Goal: Task Accomplishment & Management: Manage account settings

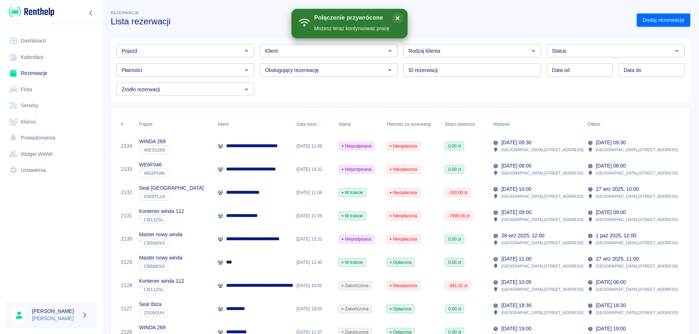
click at [36, 71] on link "Rezerwacje" at bounding box center [51, 73] width 91 height 16
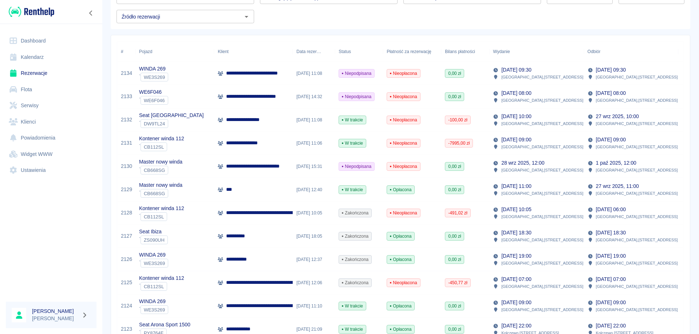
drag, startPoint x: 54, startPoint y: 71, endPoint x: 49, endPoint y: 91, distance: 20.0
drag, startPoint x: 49, startPoint y: 91, endPoint x: 35, endPoint y: 250, distance: 159.7
click at [35, 250] on div at bounding box center [51, 241] width 102 height 109
click at [239, 187] on div "***" at bounding box center [253, 189] width 79 height 23
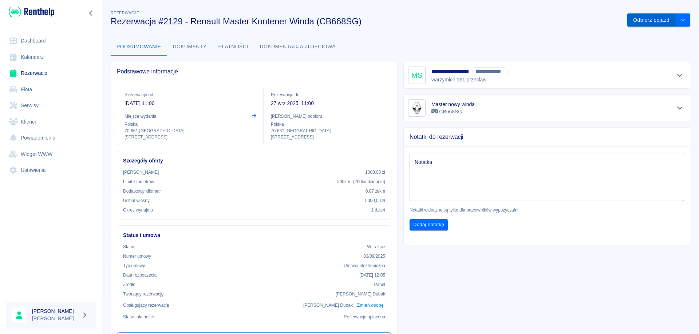
click at [651, 21] on button "Odbierz pojazd" at bounding box center [651, 19] width 48 height 13
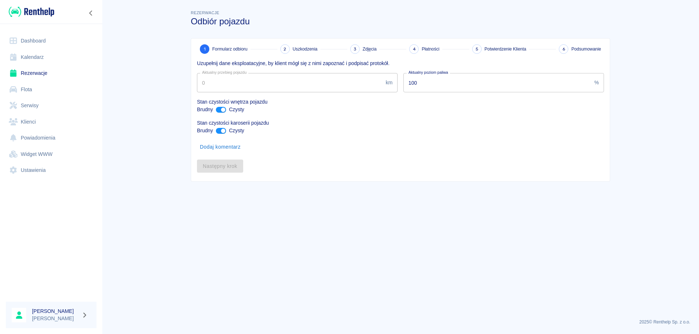
type input "30772"
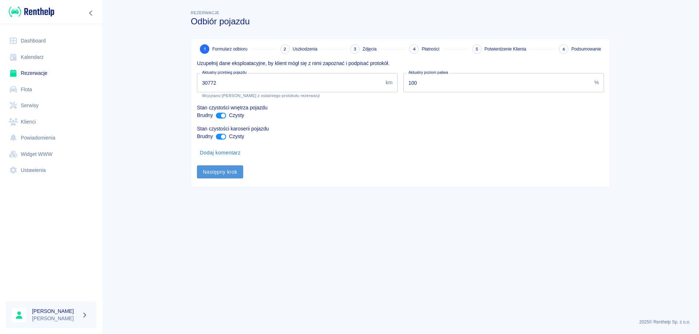
click at [218, 171] on button "Następny krok" at bounding box center [220, 172] width 46 height 13
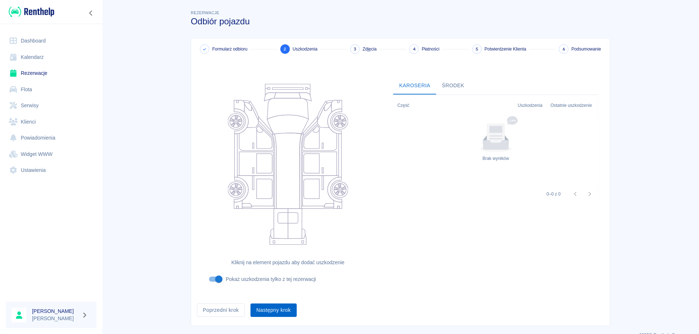
click at [274, 311] on button "Następny krok" at bounding box center [273, 310] width 46 height 13
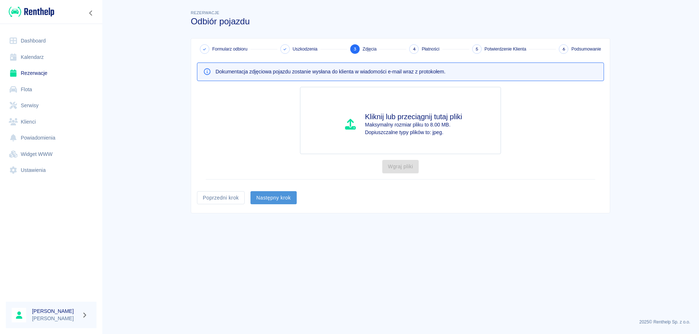
click at [281, 199] on button "Następny krok" at bounding box center [273, 197] width 46 height 13
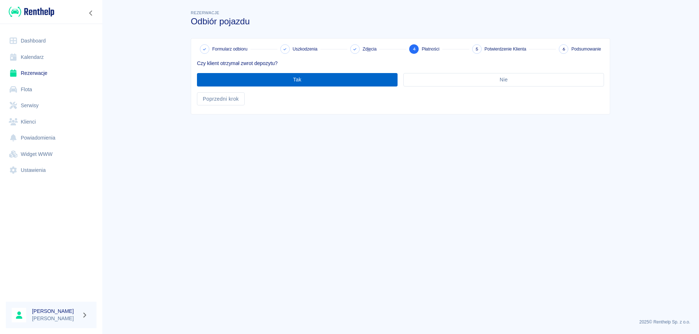
click at [346, 76] on button "Tak" at bounding box center [297, 79] width 201 height 13
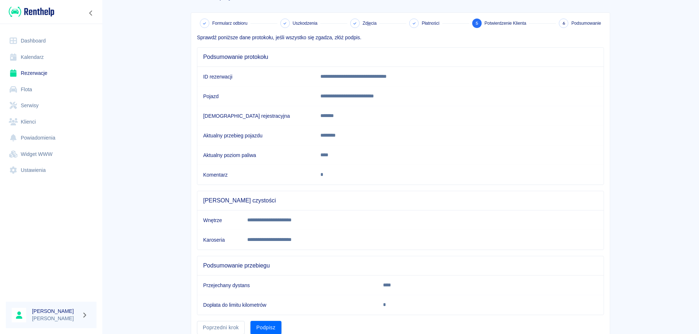
scroll to position [56, 0]
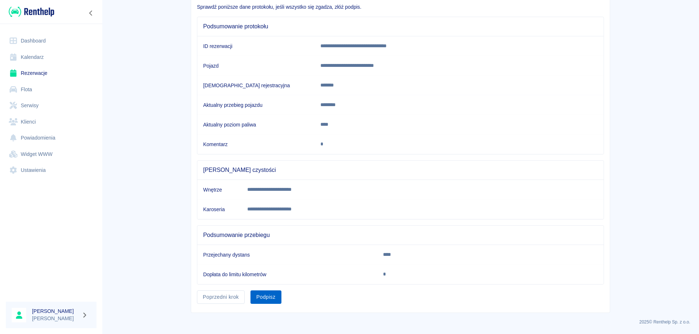
click at [258, 301] on button "Podpisz" at bounding box center [265, 297] width 31 height 13
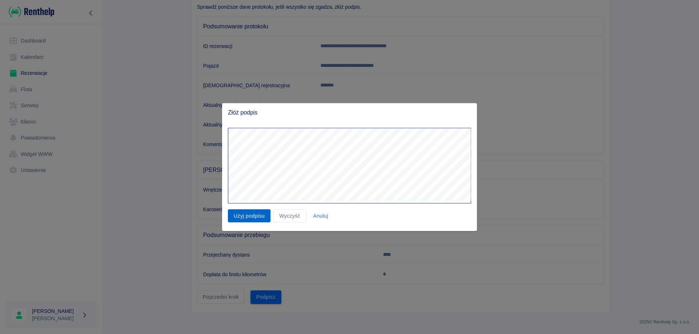
click at [250, 219] on button "Użyj podpisu" at bounding box center [249, 215] width 43 height 13
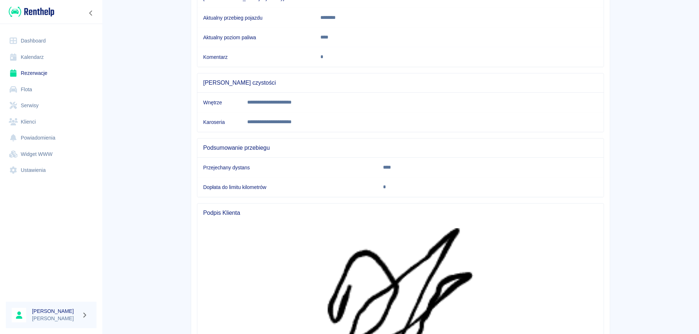
scroll to position [272, 0]
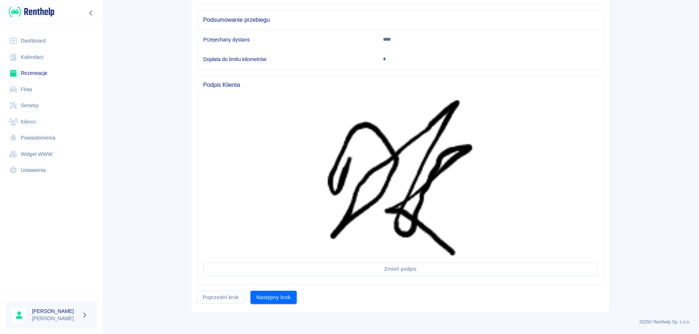
click at [261, 300] on button "Następny krok" at bounding box center [273, 297] width 46 height 13
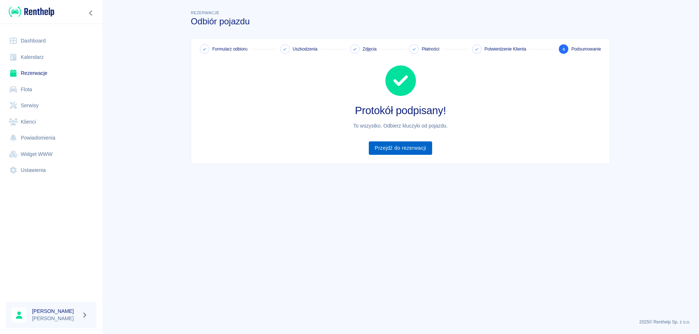
click at [422, 152] on link "Przejdź do rezerwacji" at bounding box center [400, 148] width 63 height 13
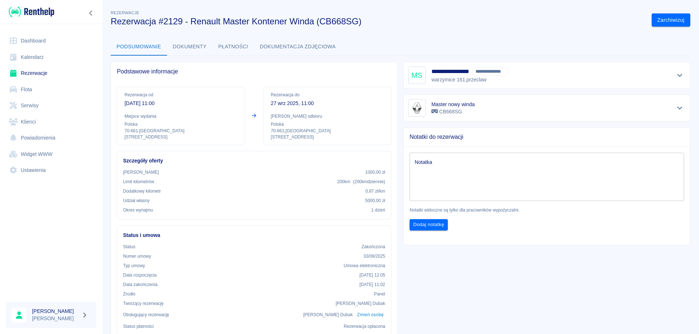
click at [37, 77] on link "Rezerwacje" at bounding box center [51, 73] width 91 height 16
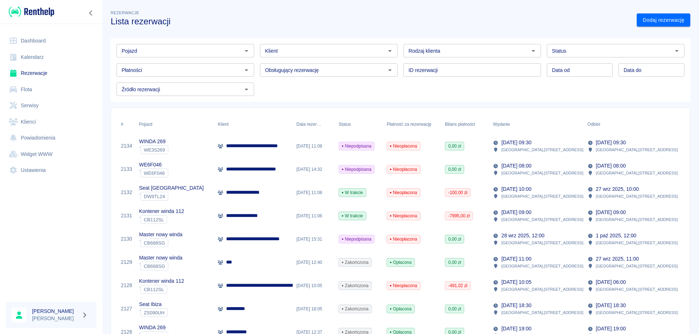
click at [514, 171] on p "[STREET_ADDRESS]" at bounding box center [542, 173] width 82 height 7
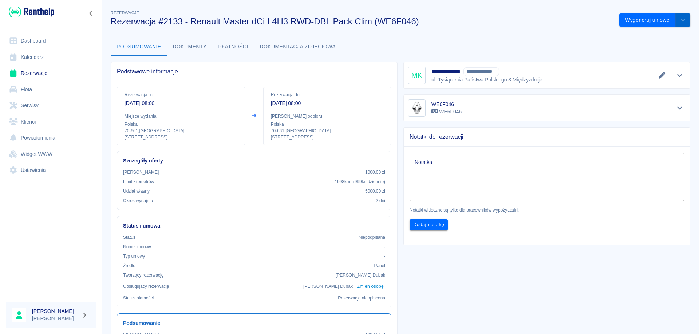
click at [677, 17] on button "drop-down" at bounding box center [682, 19] width 15 height 13
click at [643, 37] on li "Modyfikuj rezerwację" at bounding box center [649, 35] width 59 height 12
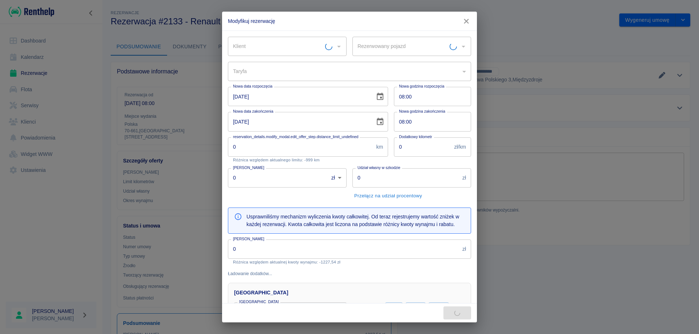
type input "WE6F046 - WE6F046"
type input "423b6c35-3e63-4a27-9bf5-6958f24b0fbb"
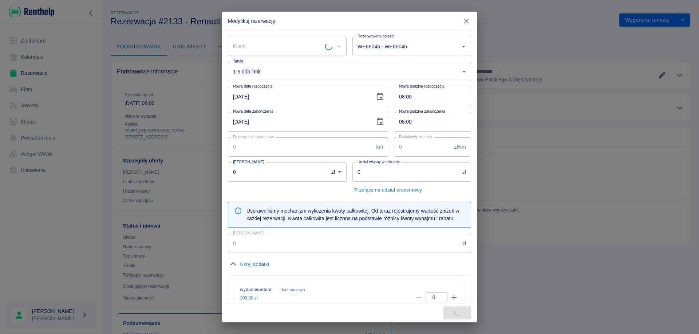
type input "200"
type input "1000"
type input "5000"
type input "981.54"
type input "61.38"
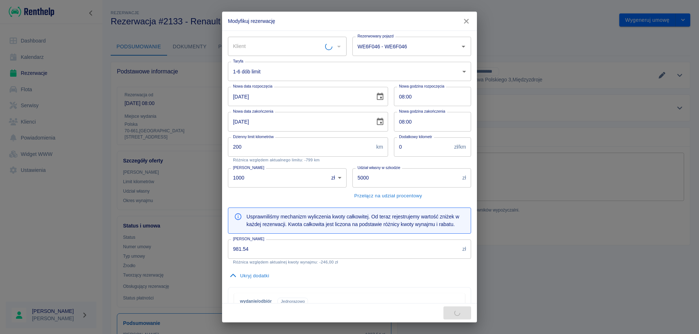
type input "[PERSON_NAME] - [PERSON_NAME] Lido di park (NIP: 5222268817)"
click at [302, 47] on input "[PERSON_NAME] - [PERSON_NAME] Lido di park (NIP: 5222268817)" at bounding box center [277, 46] width 92 height 13
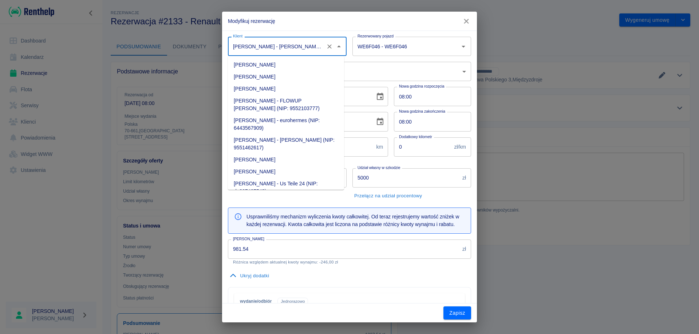
scroll to position [5869, 0]
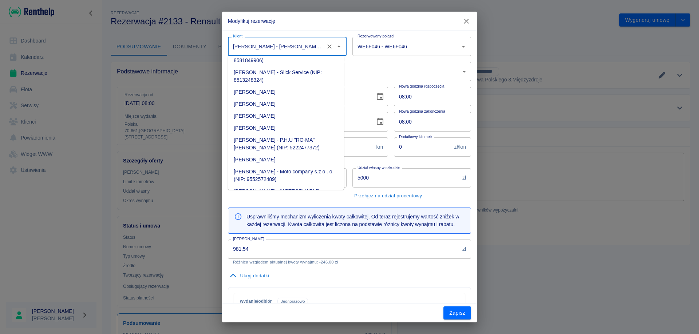
click at [589, 45] on div "Modyfikuj rezerwację Klient [PERSON_NAME] - [PERSON_NAME] Lido di park (NIP: 52…" at bounding box center [349, 167] width 699 height 334
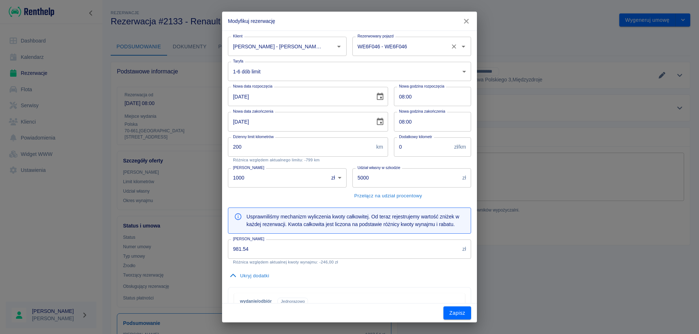
click at [461, 46] on icon "Otwórz" at bounding box center [463, 47] width 4 height 2
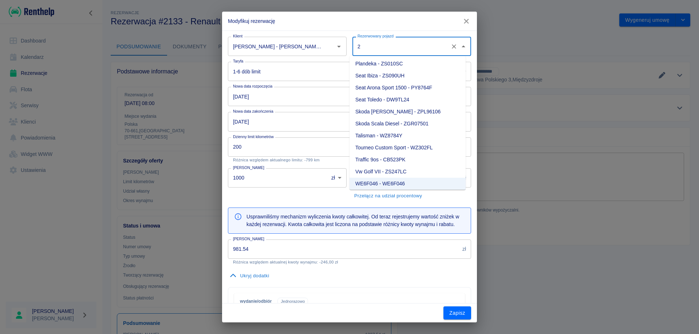
scroll to position [0, 0]
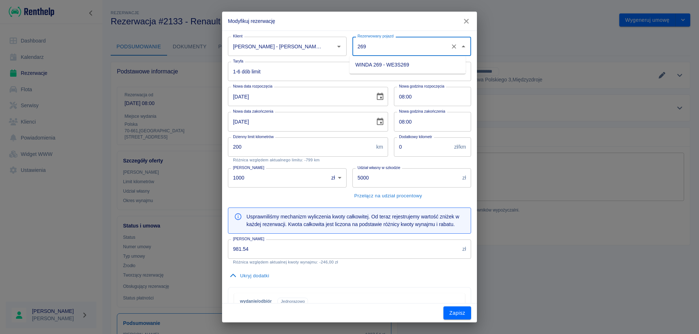
click at [403, 66] on li "WINDA 269 - WE3S269" at bounding box center [407, 65] width 116 height 12
type input "WINDA 269 - WE3S269"
type input "e46e67ee-1b9c-425e-a436-b4f4d6085da1"
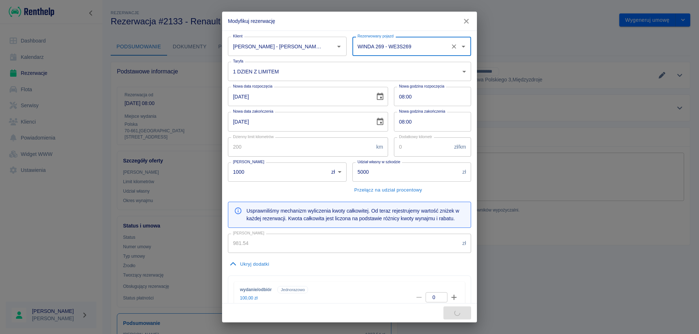
type input "WINDA 269 - WE3S269"
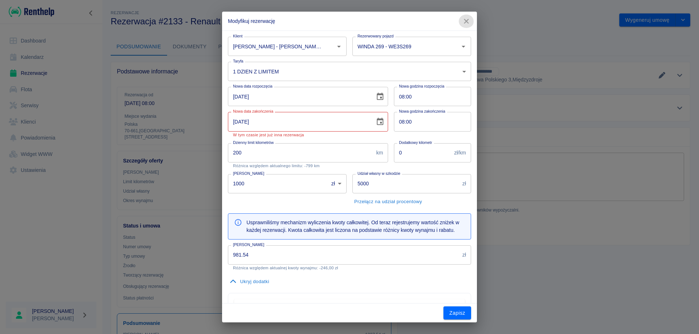
click at [465, 17] on icon "button" at bounding box center [465, 21] width 9 height 8
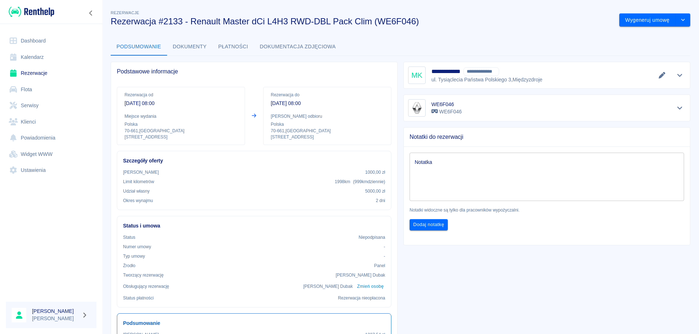
click at [30, 69] on link "Rezerwacje" at bounding box center [51, 73] width 91 height 16
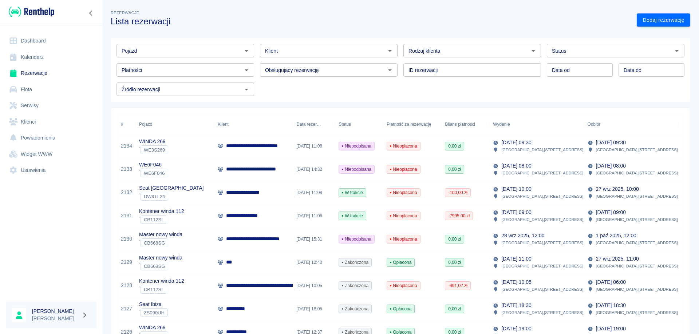
click at [33, 35] on link "Dashboard" at bounding box center [51, 41] width 91 height 16
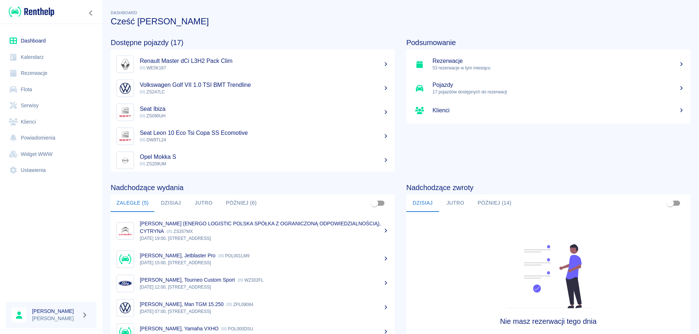
click at [449, 205] on button "Jutro" at bounding box center [455, 203] width 33 height 17
click at [487, 198] on button "Później (14)" at bounding box center [494, 203] width 45 height 17
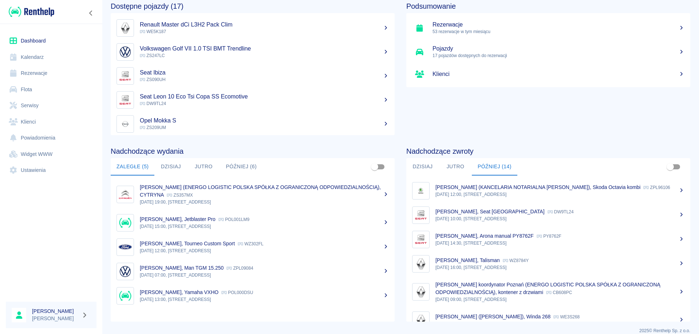
scroll to position [45, 0]
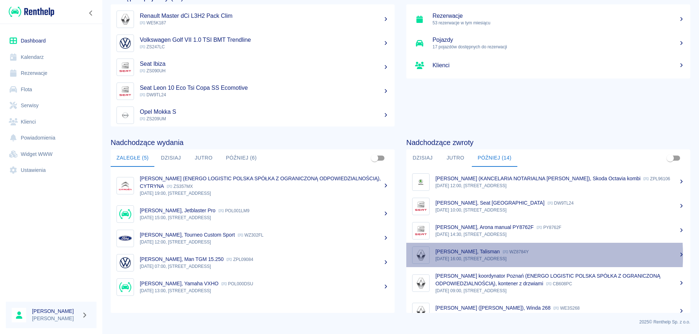
click at [448, 262] on p "[DATE] 16:00, [STREET_ADDRESS]" at bounding box center [559, 259] width 249 height 7
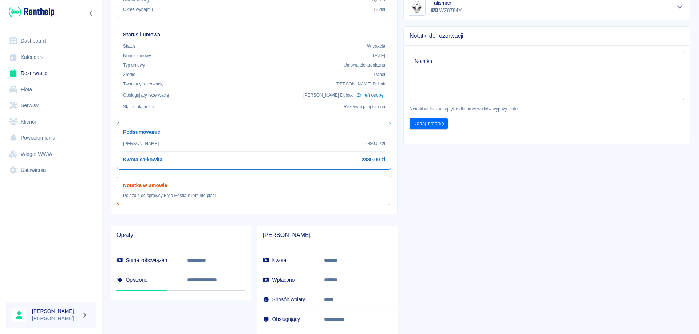
scroll to position [100, 0]
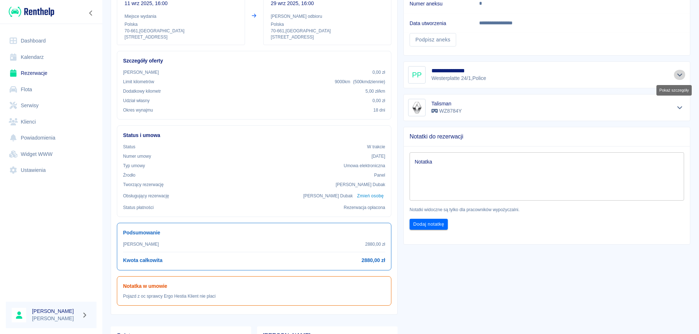
click at [675, 78] on icon "Pokaż szczegóły" at bounding box center [679, 75] width 8 height 7
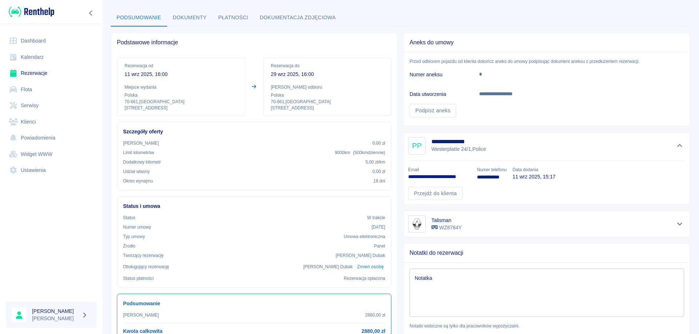
scroll to position [27, 0]
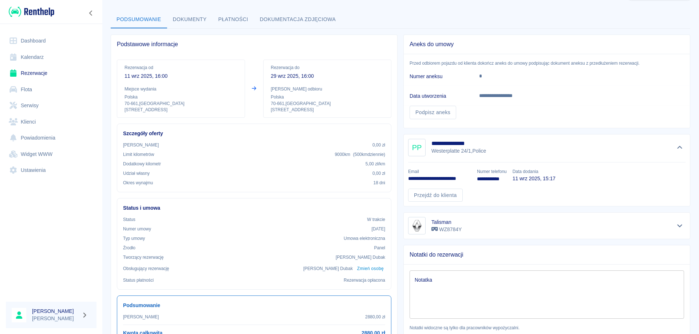
click at [39, 77] on link "Rezerwacje" at bounding box center [51, 73] width 91 height 16
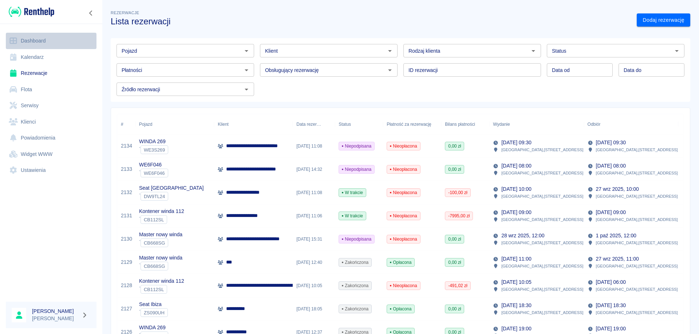
click at [33, 41] on link "Dashboard" at bounding box center [51, 41] width 91 height 16
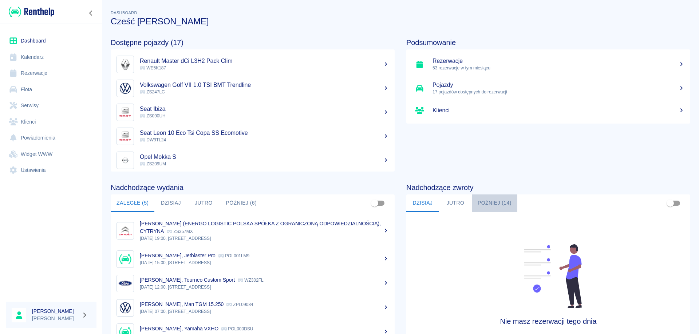
click at [487, 206] on button "Później (14)" at bounding box center [494, 203] width 45 height 17
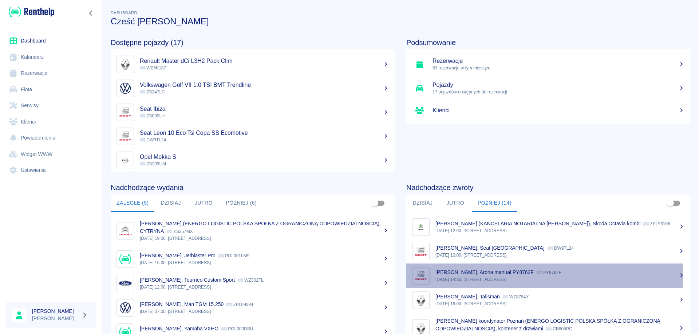
click at [455, 275] on p "[PERSON_NAME], Arona manual PY8762F" at bounding box center [484, 273] width 98 height 6
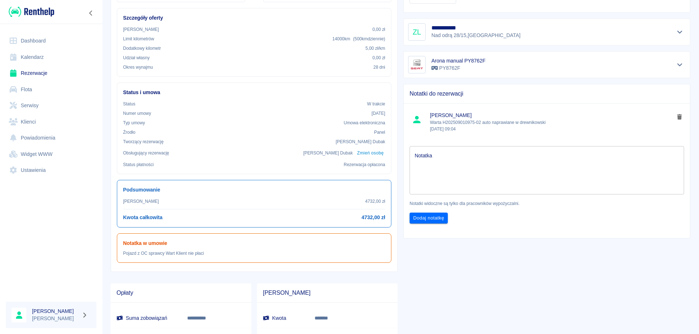
scroll to position [152, 0]
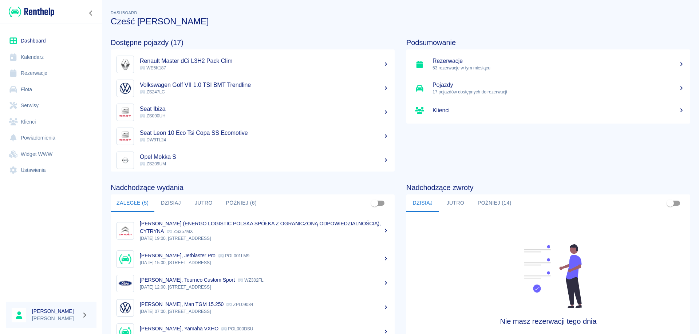
click at [494, 200] on button "Później (14)" at bounding box center [494, 203] width 45 height 17
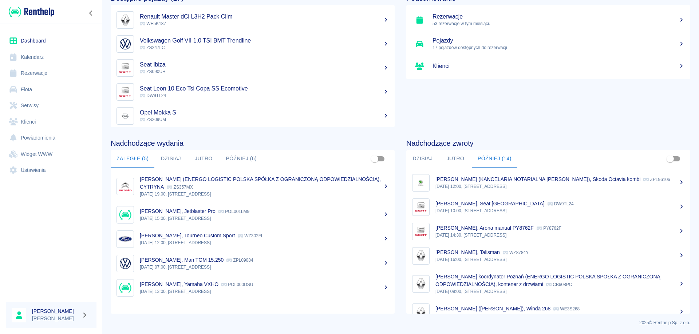
scroll to position [45, 0]
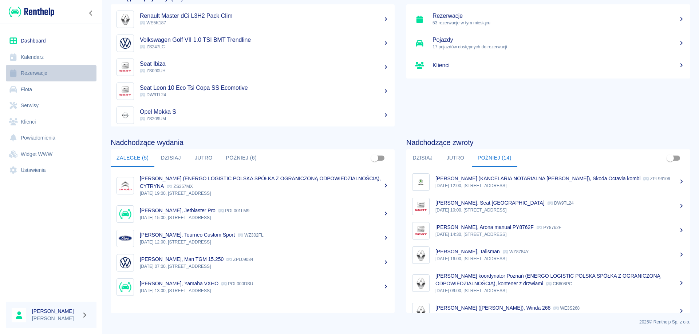
click at [33, 72] on link "Rezerwacje" at bounding box center [51, 73] width 91 height 16
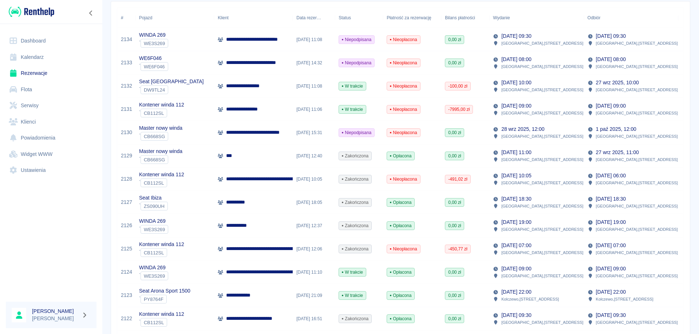
scroll to position [146, 0]
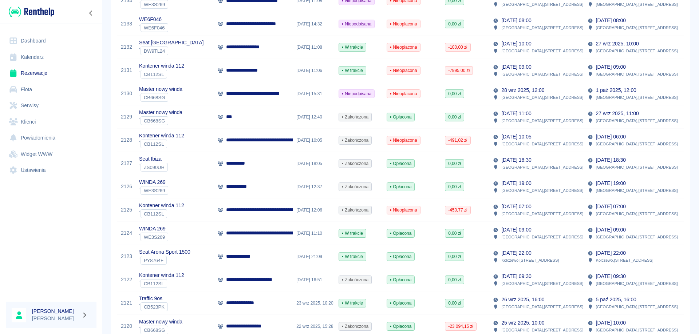
click at [237, 122] on div "***" at bounding box center [253, 117] width 79 height 23
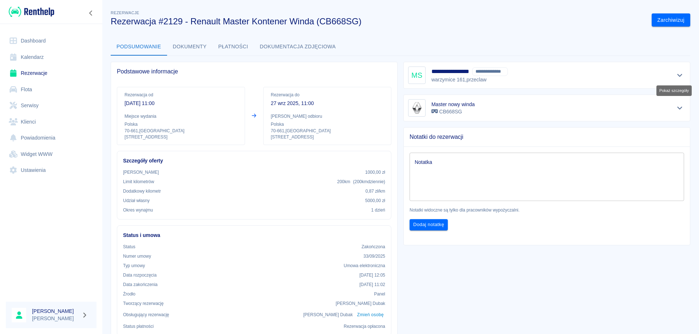
click at [675, 75] on icon "Pokaż szczegóły" at bounding box center [679, 75] width 8 height 7
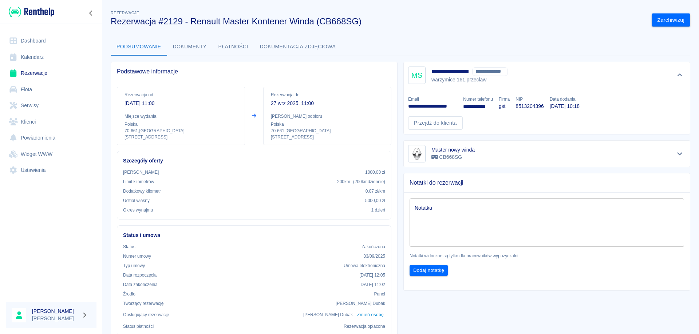
click at [536, 104] on p "8513204396" at bounding box center [529, 107] width 28 height 8
copy p "8513204396"
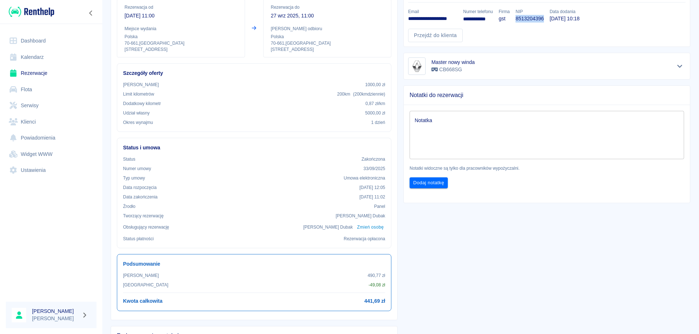
scroll to position [36, 0]
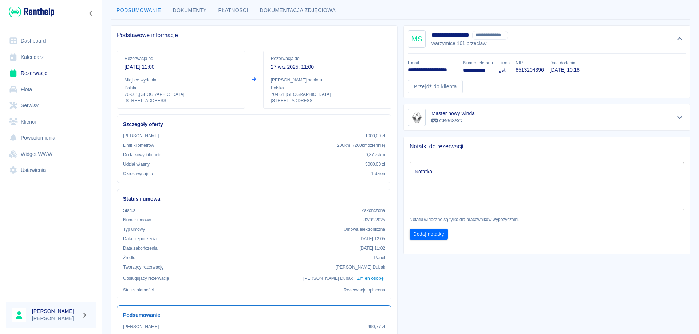
click at [446, 68] on p "**********" at bounding box center [432, 70] width 49 height 8
copy p "**********"
click at [29, 72] on link "Rezerwacje" at bounding box center [51, 73] width 91 height 16
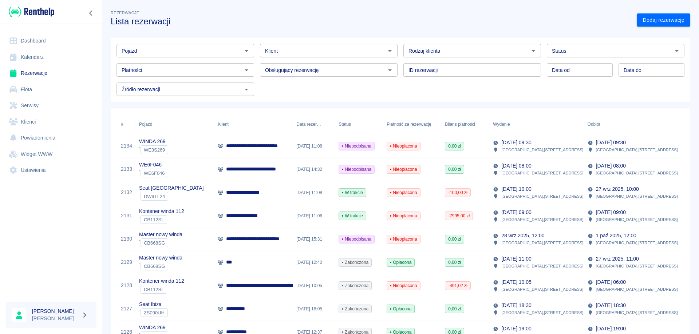
click at [146, 49] on input "Pojazd" at bounding box center [179, 50] width 121 height 9
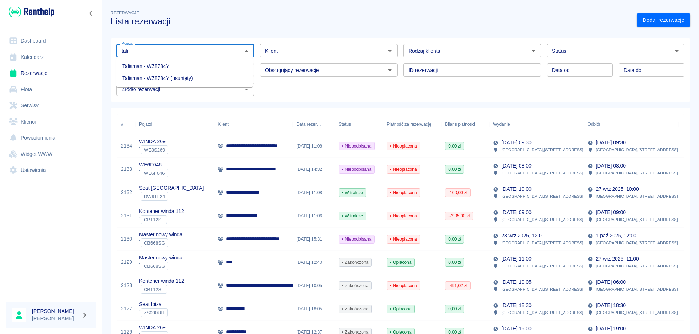
click at [150, 67] on li "Talisman - WZ8784Y" at bounding box center [184, 66] width 136 height 12
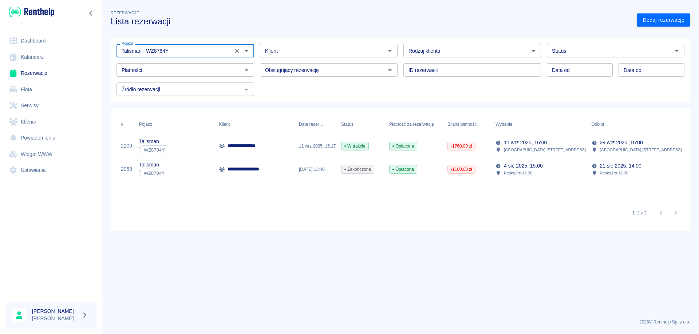
type input "Talisman - WZ8784Y"
click at [269, 147] on div "**********" at bounding box center [255, 146] width 80 height 23
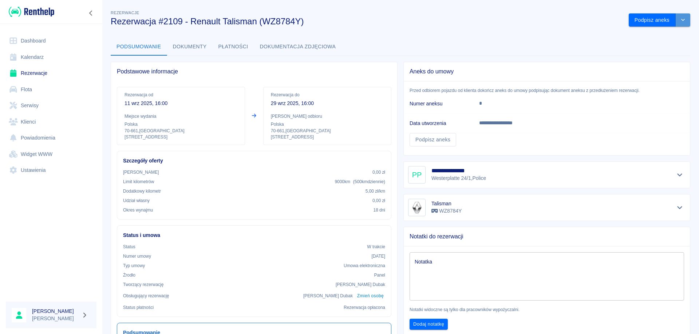
click at [677, 17] on button "drop-down" at bounding box center [682, 19] width 15 height 13
click at [648, 35] on li "Przedłuż rezerwację" at bounding box center [653, 35] width 57 height 12
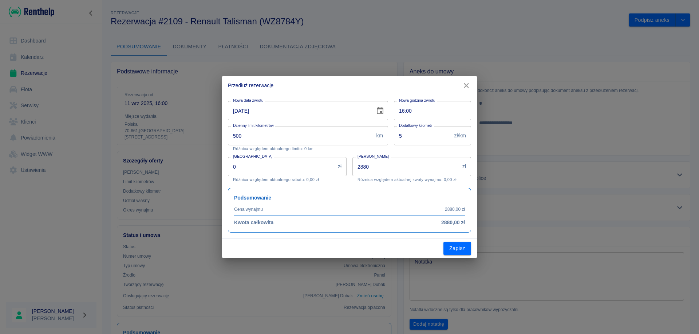
click at [376, 113] on icon "Choose date, selected date is 29 wrz 2025" at bounding box center [380, 111] width 9 height 9
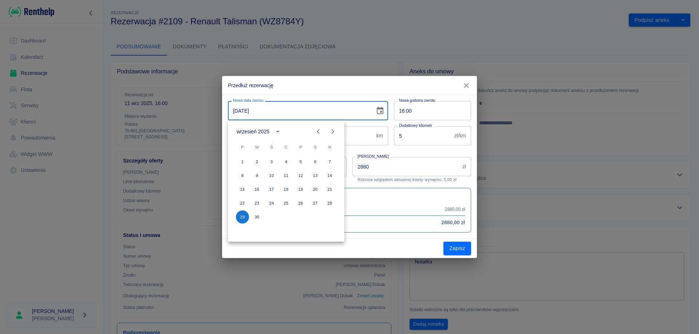
click at [332, 133] on icon "Next month" at bounding box center [333, 132] width 3 height 4
click at [270, 164] on button "1" at bounding box center [271, 161] width 13 height 13
type input "[DATE]"
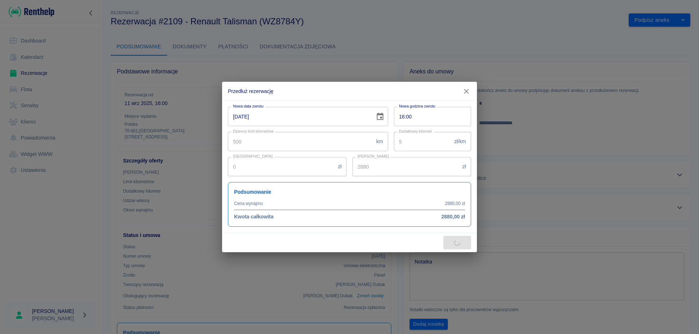
type input "3200"
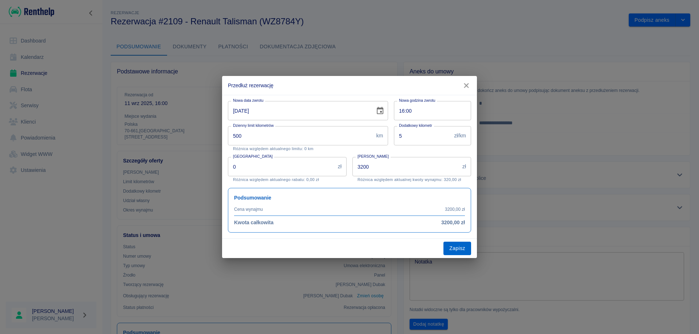
click at [449, 248] on button "Zapisz" at bounding box center [457, 248] width 28 height 13
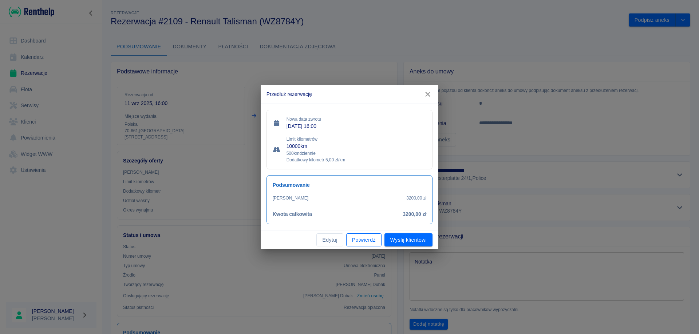
click at [367, 241] on button "Potwierdź" at bounding box center [363, 240] width 35 height 13
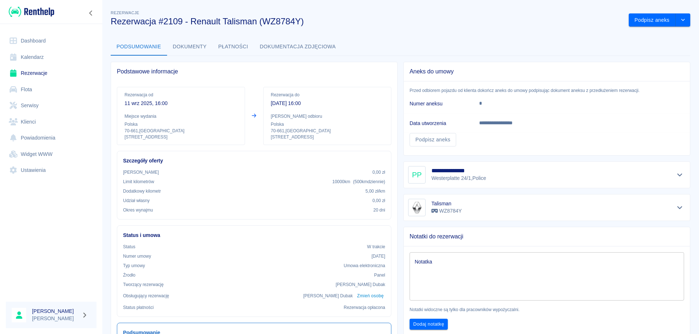
click at [26, 71] on link "Rezerwacje" at bounding box center [51, 73] width 91 height 16
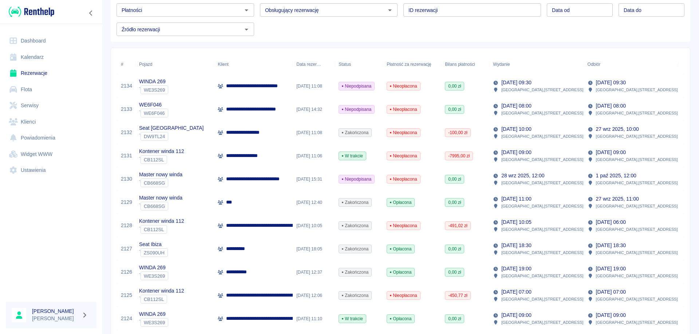
scroll to position [73, 0]
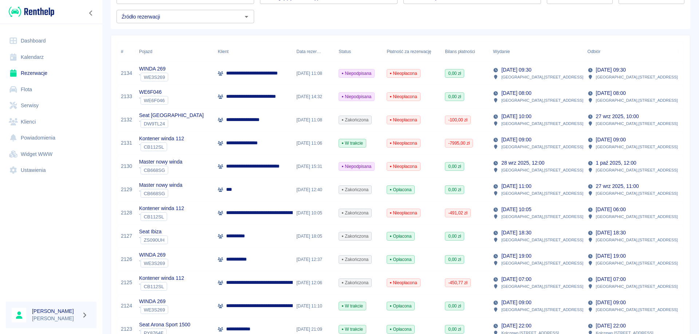
click at [531, 95] on p "[DATE] 08:00" at bounding box center [516, 94] width 30 height 8
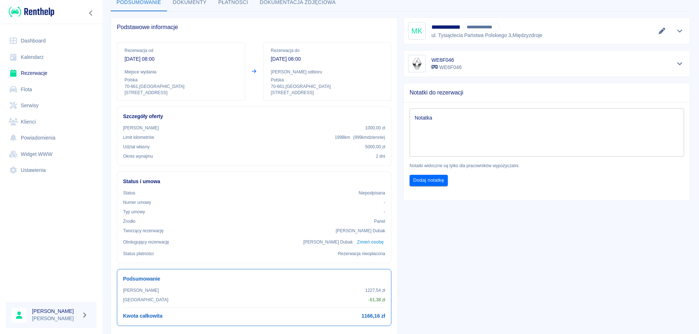
scroll to position [44, 0]
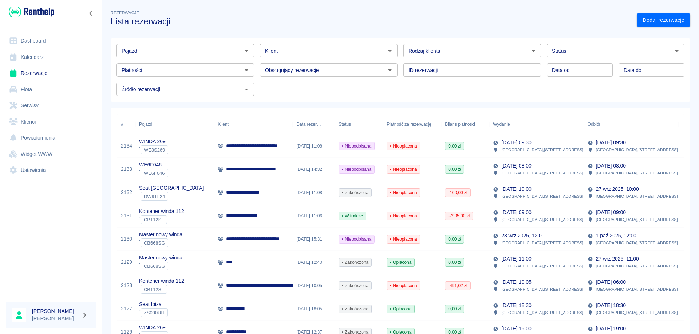
scroll to position [36, 0]
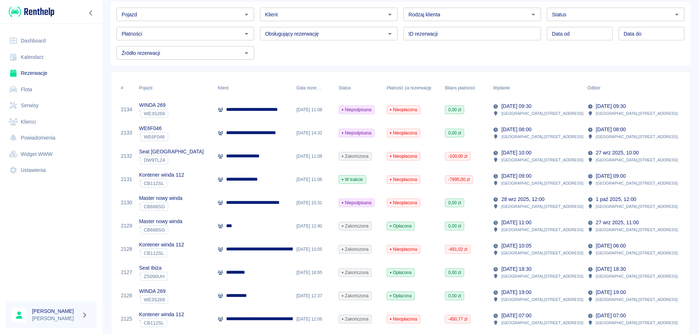
click at [267, 203] on p "**********" at bounding box center [270, 203] width 89 height 8
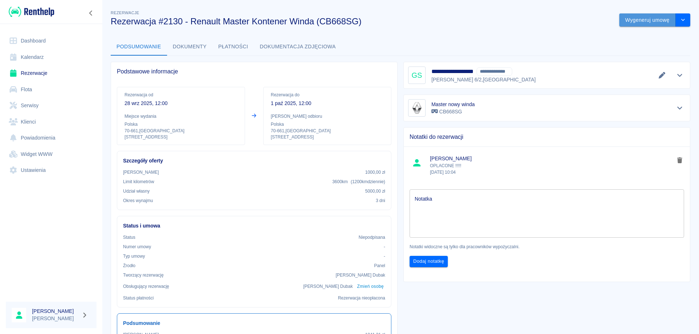
click at [629, 24] on button "Wygeneruj umowę" at bounding box center [647, 19] width 56 height 13
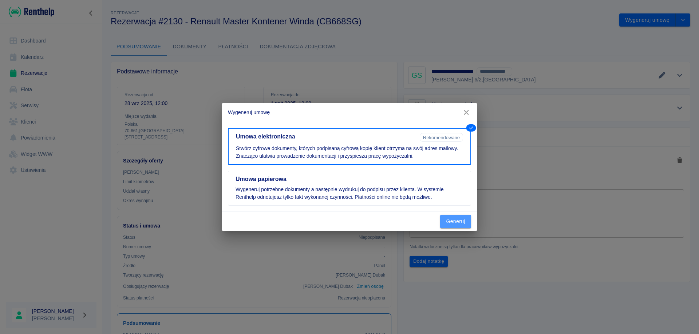
click at [462, 220] on button "Generuj" at bounding box center [455, 221] width 31 height 13
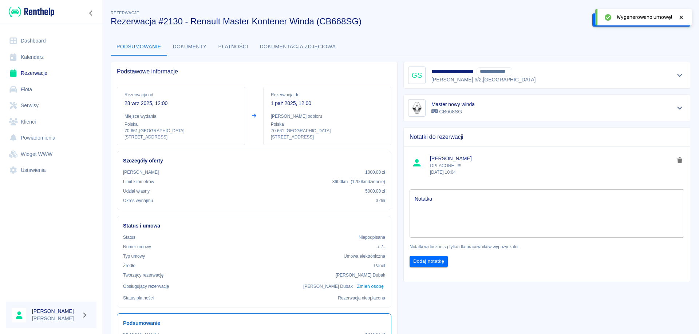
click at [680, 16] on icon at bounding box center [681, 17] width 7 height 5
click at [628, 19] on button "Podpisz umowę elektroniczną" at bounding box center [633, 19] width 83 height 13
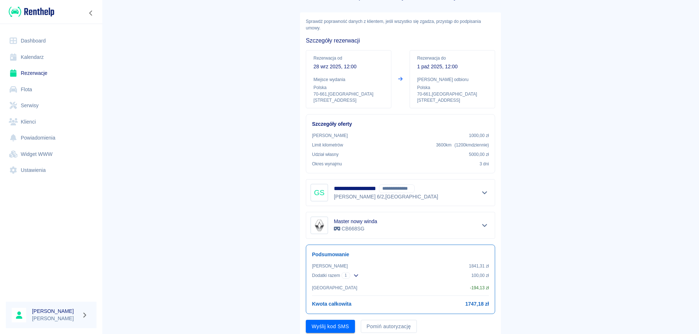
scroll to position [52, 0]
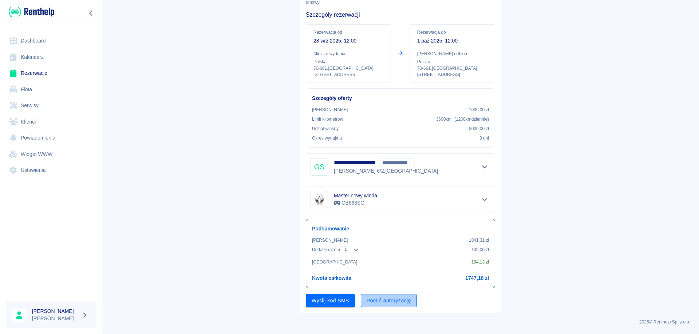
click at [370, 302] on button "Pomiń autoryzację" at bounding box center [389, 300] width 56 height 13
click at [327, 299] on button "Podpisz umowę" at bounding box center [330, 300] width 49 height 13
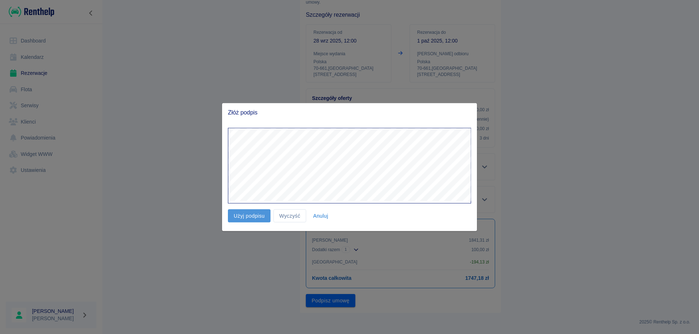
click at [257, 219] on button "Użyj podpisu" at bounding box center [249, 215] width 43 height 13
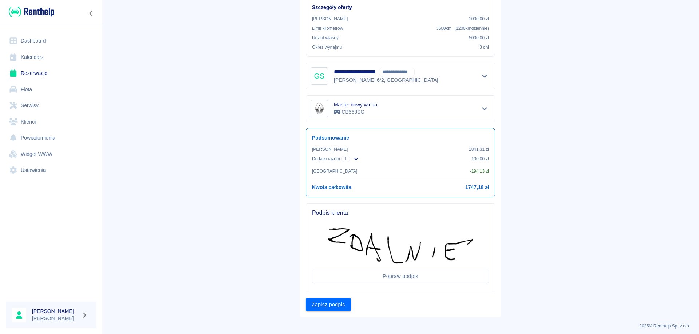
scroll to position [147, 0]
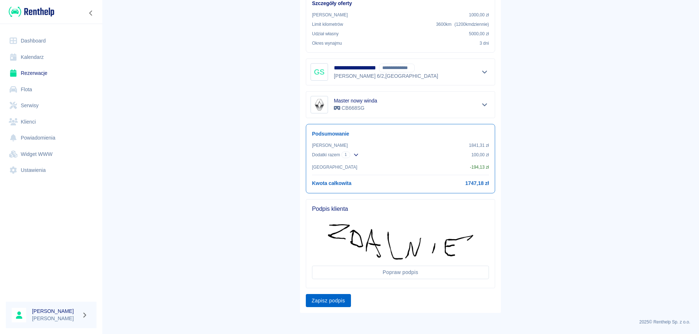
click at [309, 303] on button "Zapisz podpis" at bounding box center [328, 300] width 45 height 13
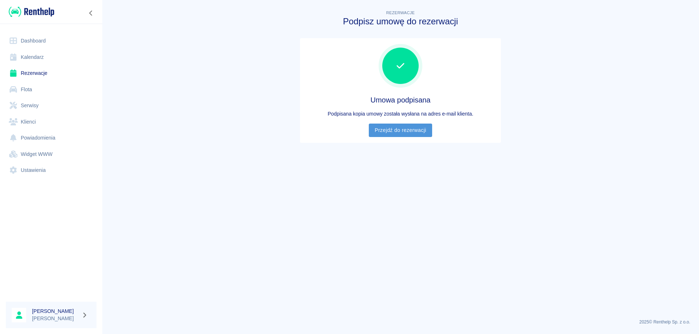
click at [387, 132] on link "Przejdź do rezerwacji" at bounding box center [400, 130] width 63 height 13
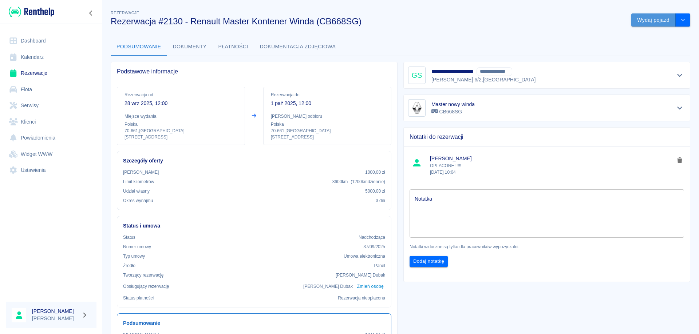
click at [641, 18] on button "Wydaj pojazd" at bounding box center [653, 19] width 44 height 13
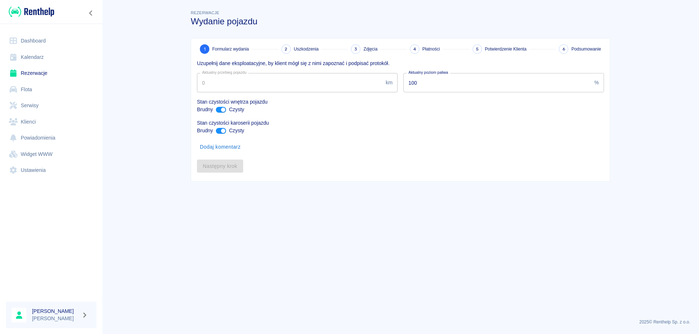
type input "30772"
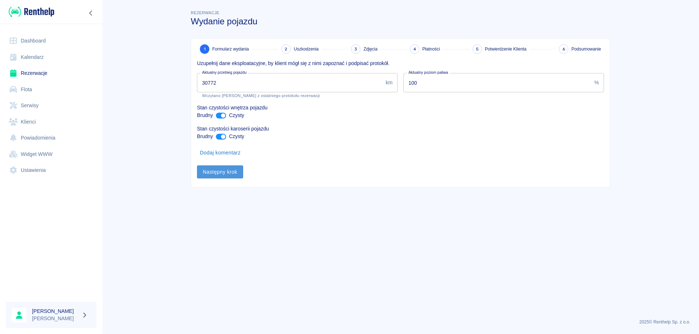
click at [224, 169] on button "Następny krok" at bounding box center [220, 172] width 46 height 13
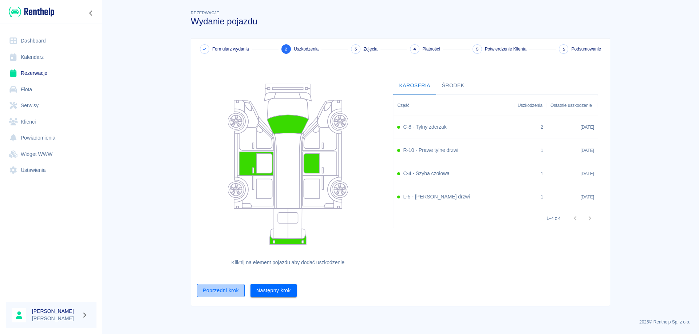
click at [210, 292] on button "Poprzedni krok" at bounding box center [221, 290] width 48 height 13
